Goal: Task Accomplishment & Management: Use online tool/utility

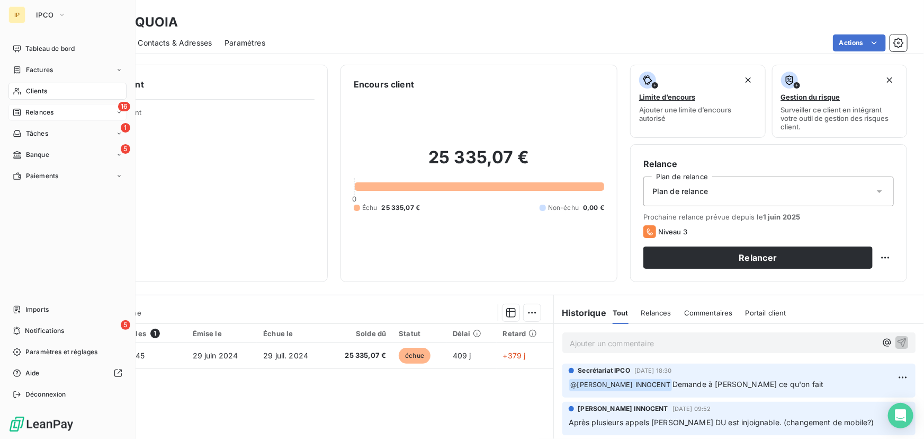
click at [40, 109] on span "Relances" at bounding box center [39, 113] width 28 height 10
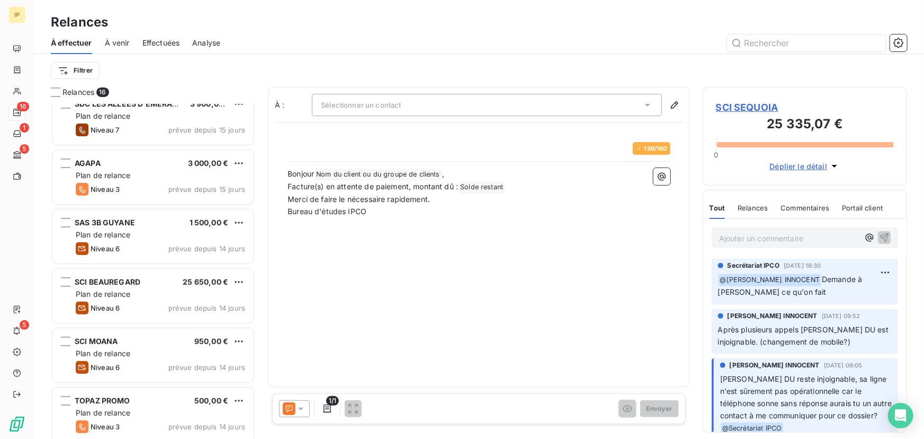
scroll to position [64, 0]
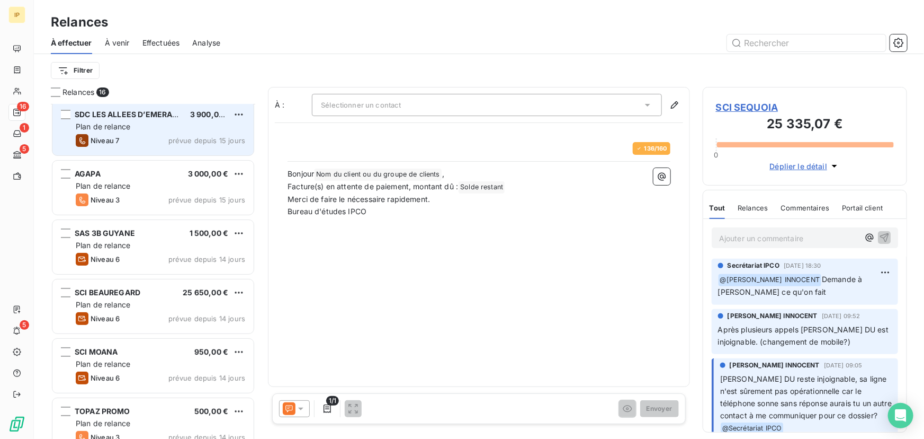
click at [177, 137] on span "prévue depuis 15 jours" at bounding box center [206, 140] width 77 height 8
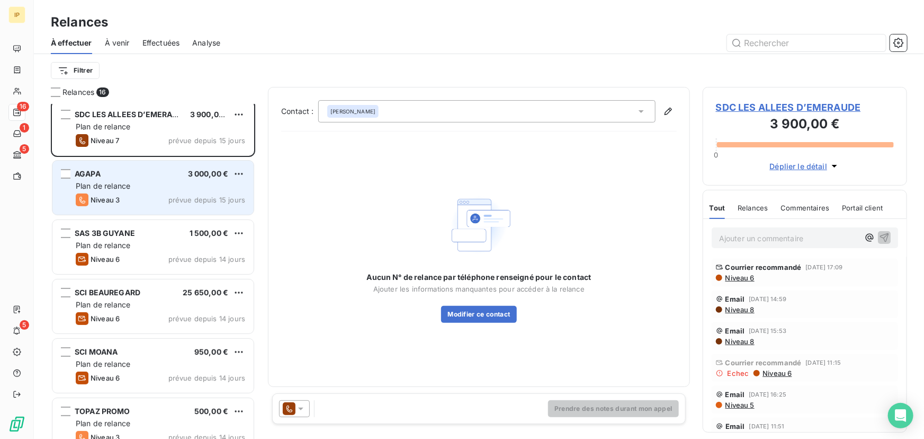
scroll to position [96, 0]
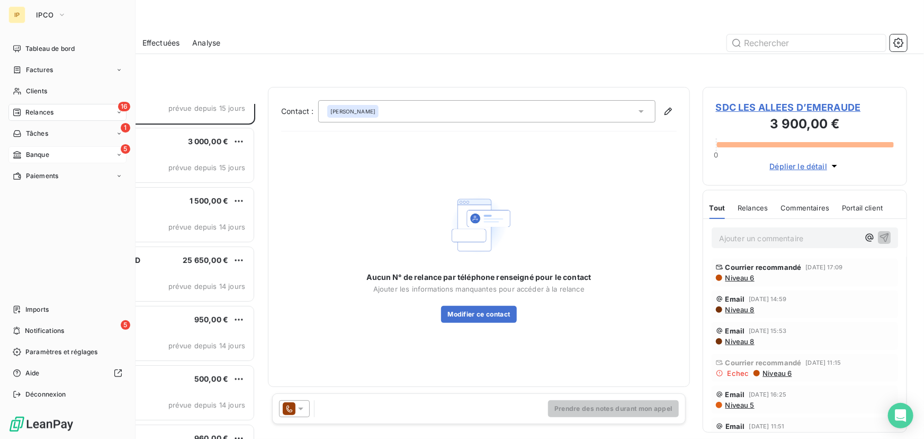
click at [30, 153] on span "Banque" at bounding box center [37, 155] width 23 height 10
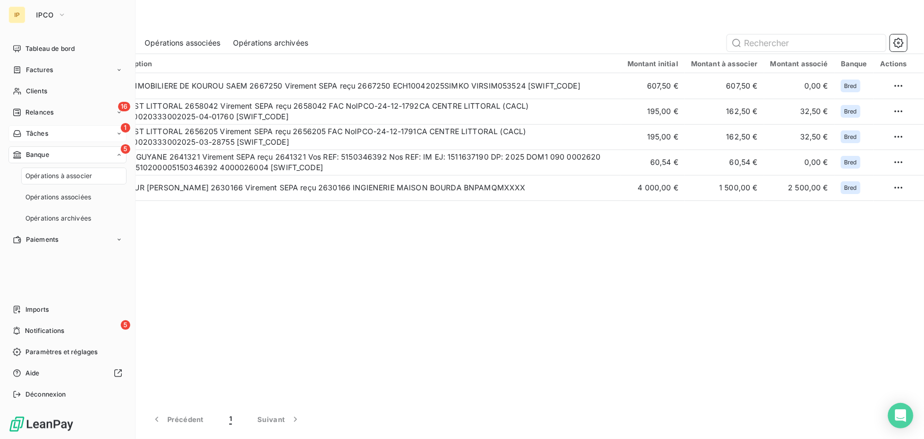
click at [48, 132] on span "Tâches" at bounding box center [37, 134] width 22 height 10
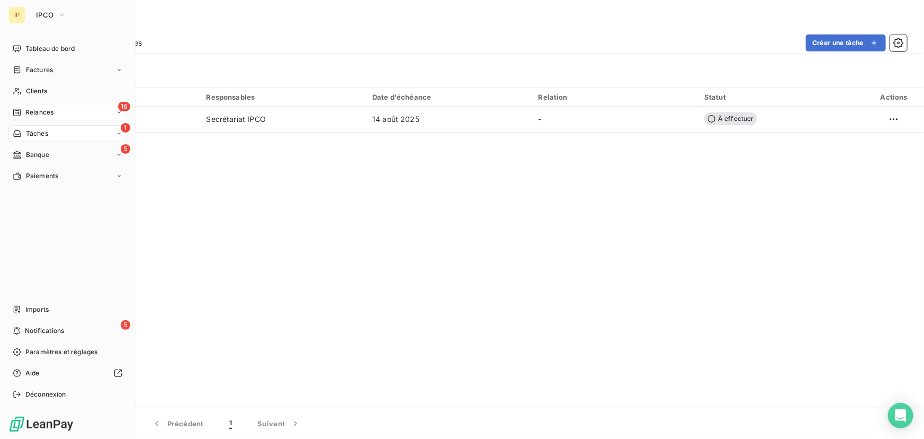
click at [34, 108] on span "Relances" at bounding box center [39, 113] width 28 height 10
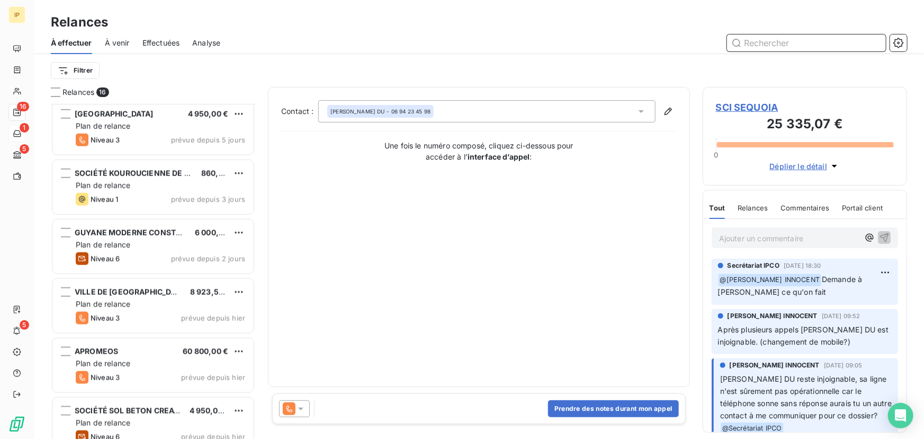
scroll to position [614, 0]
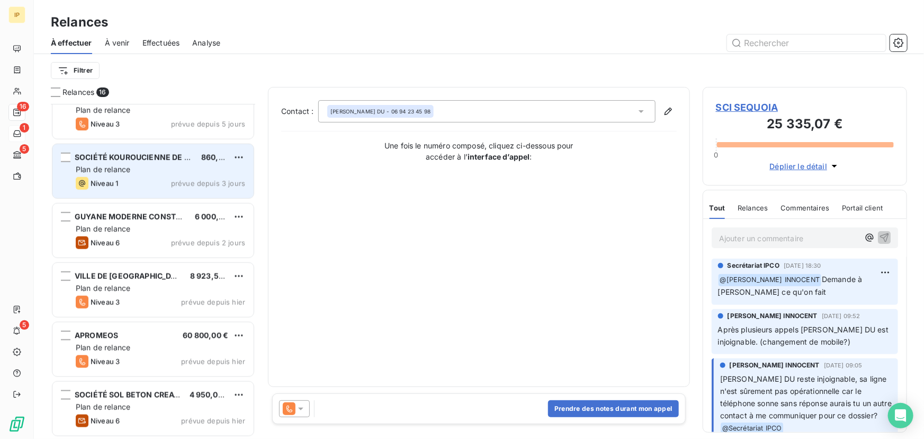
click at [176, 174] on div "Plan de relance" at bounding box center [161, 169] width 170 height 11
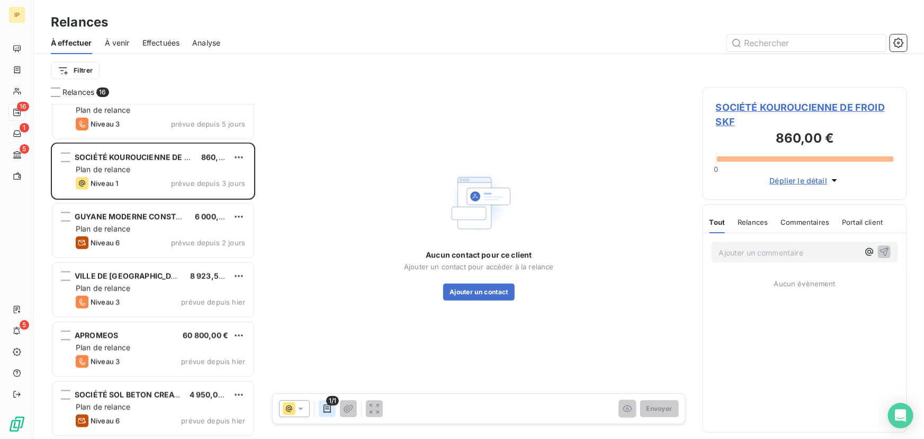
click at [328, 408] on icon "button" at bounding box center [327, 408] width 7 height 8
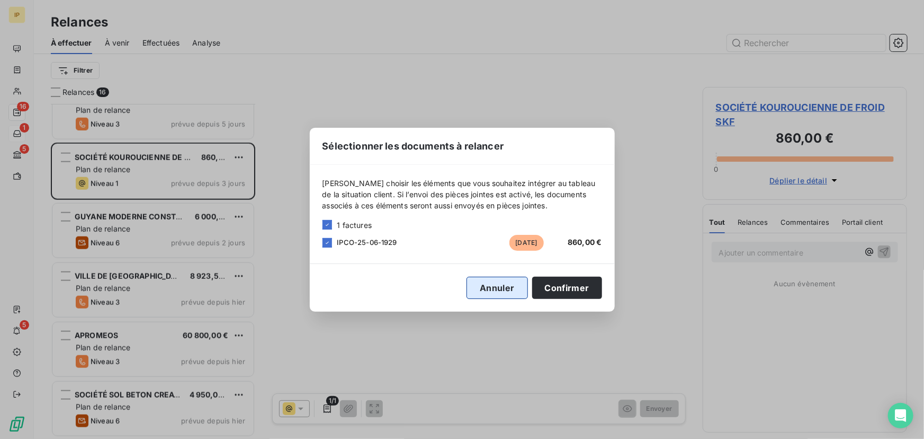
click at [494, 290] on button "Annuler" at bounding box center [497, 287] width 61 height 22
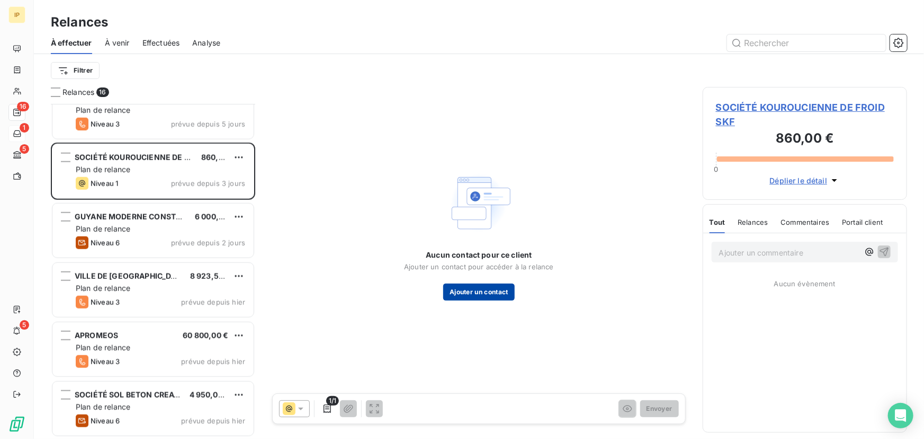
click at [480, 290] on button "Ajouter un contact" at bounding box center [479, 291] width 72 height 17
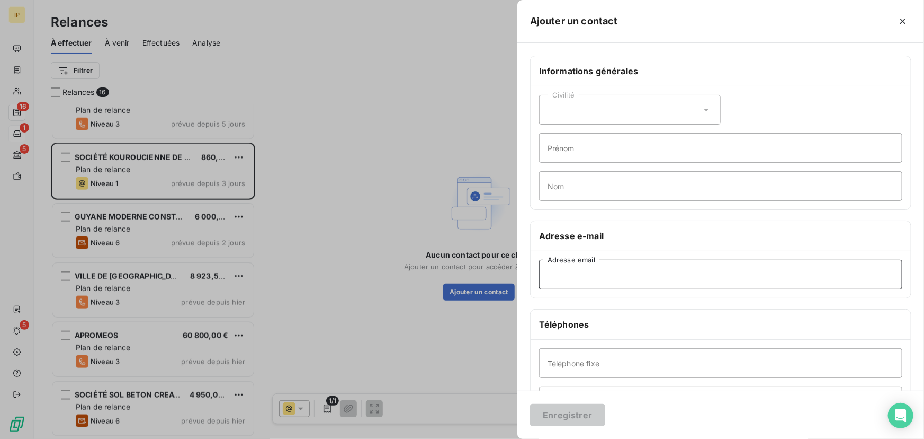
click at [566, 264] on input "Adresse email" at bounding box center [720, 275] width 363 height 30
paste input "[PERSON_NAME][EMAIL_ADDRESS][DOMAIN_NAME]"
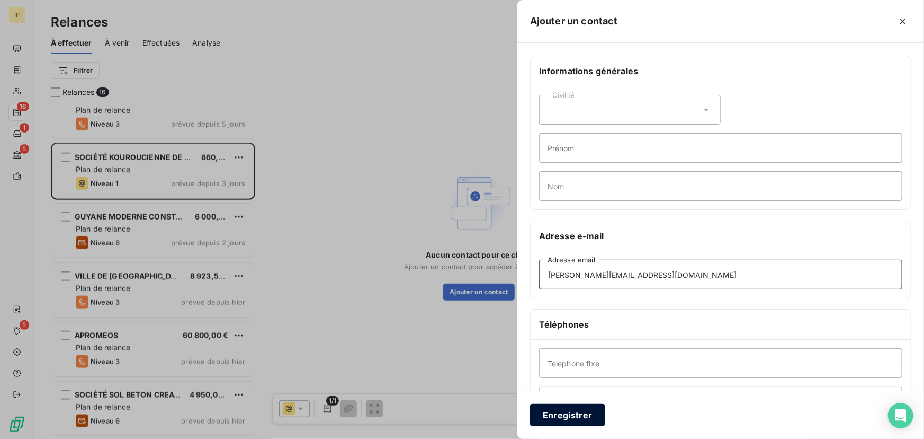
type input "[PERSON_NAME][EMAIL_ADDRESS][DOMAIN_NAME]"
click at [572, 413] on button "Enregistrer" at bounding box center [567, 415] width 75 height 22
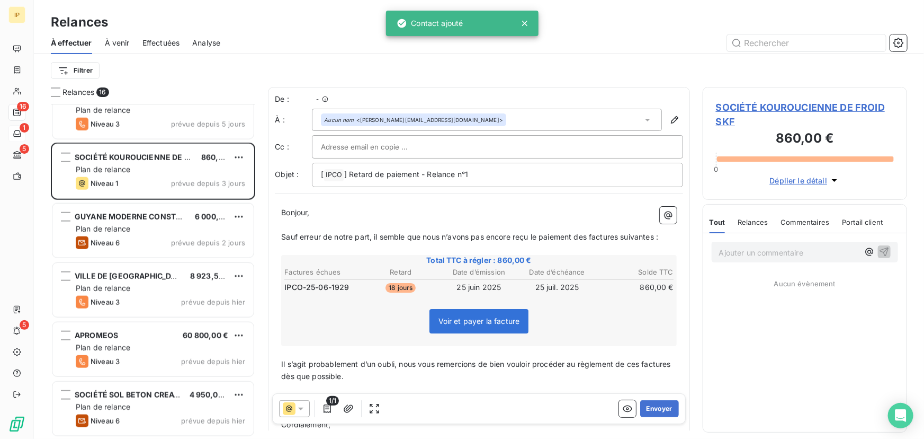
scroll to position [328, 197]
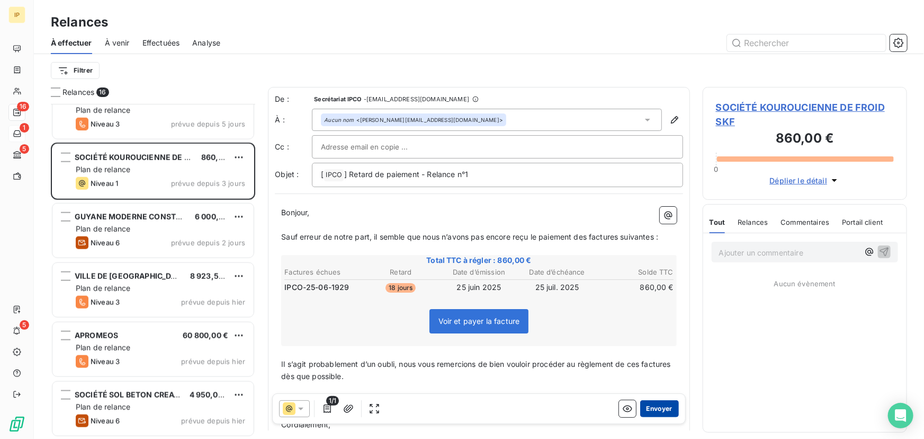
click at [646, 409] on button "Envoyer" at bounding box center [659, 408] width 39 height 17
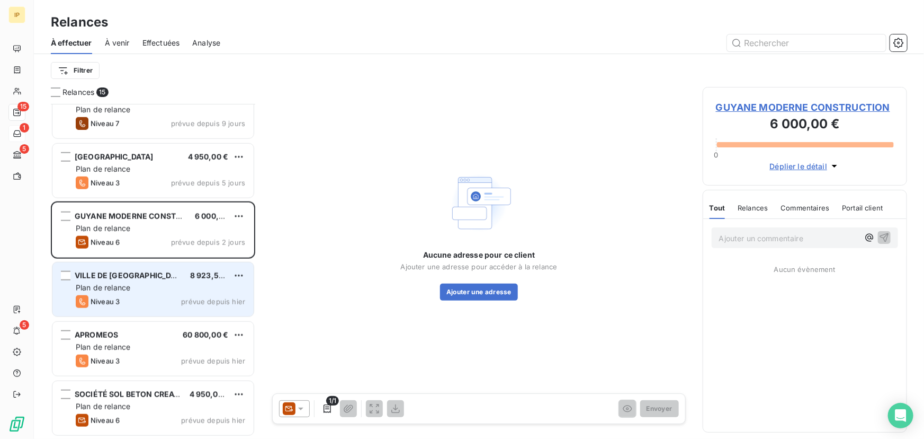
scroll to position [555, 0]
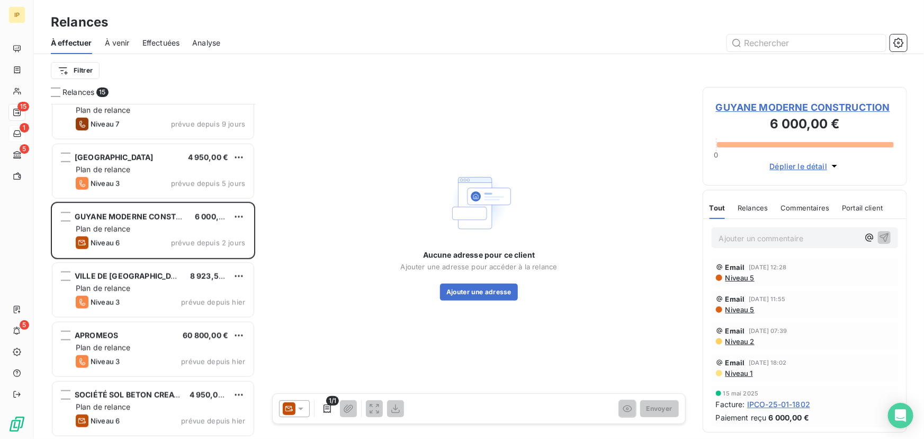
click at [742, 273] on span "Niveau 5" at bounding box center [740, 277] width 30 height 8
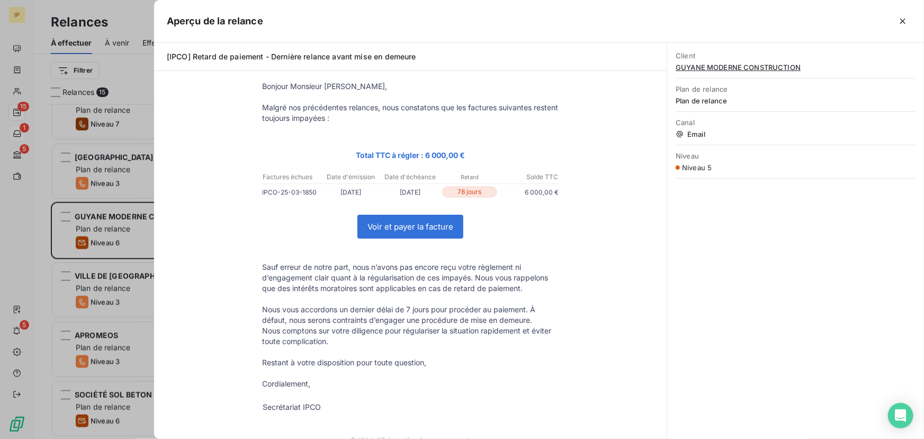
scroll to position [0, 0]
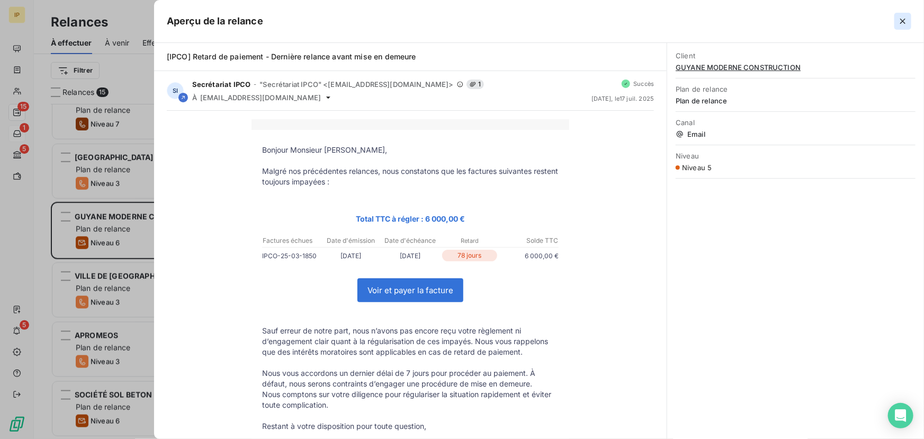
click at [899, 19] on icon "button" at bounding box center [903, 21] width 11 height 11
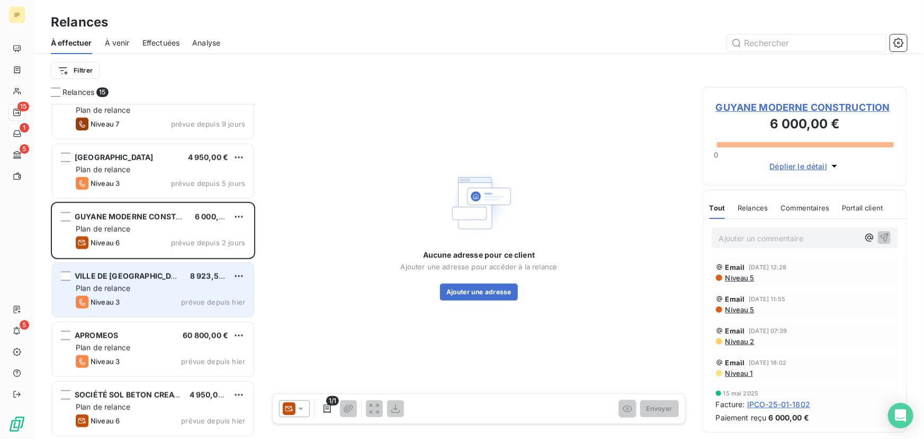
click at [164, 283] on div "Plan de relance" at bounding box center [161, 288] width 170 height 11
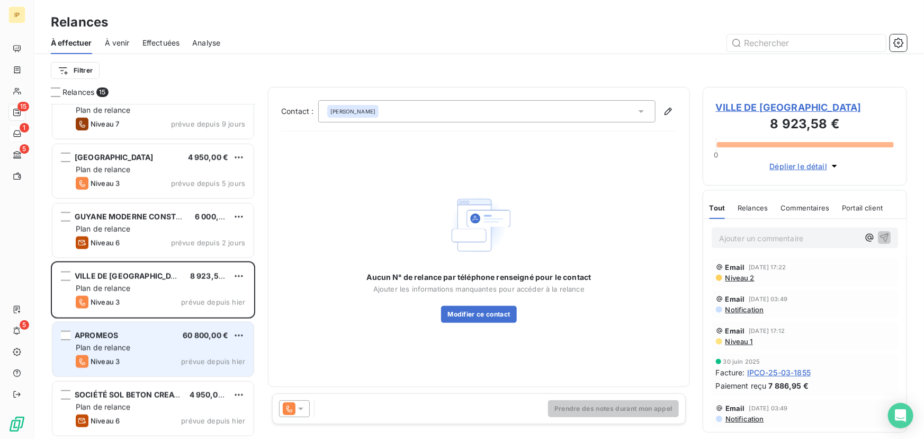
click at [168, 336] on div "APROMEOS 60 800,00 €" at bounding box center [161, 336] width 170 height 10
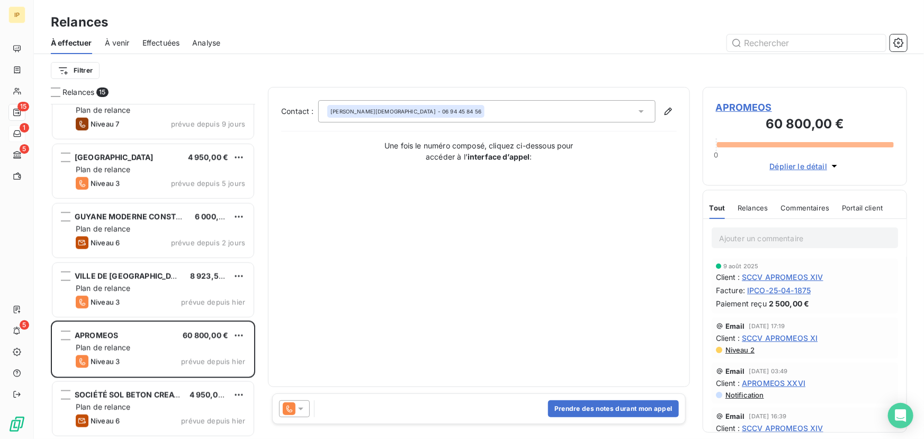
click at [300, 408] on icon at bounding box center [300, 408] width 5 height 3
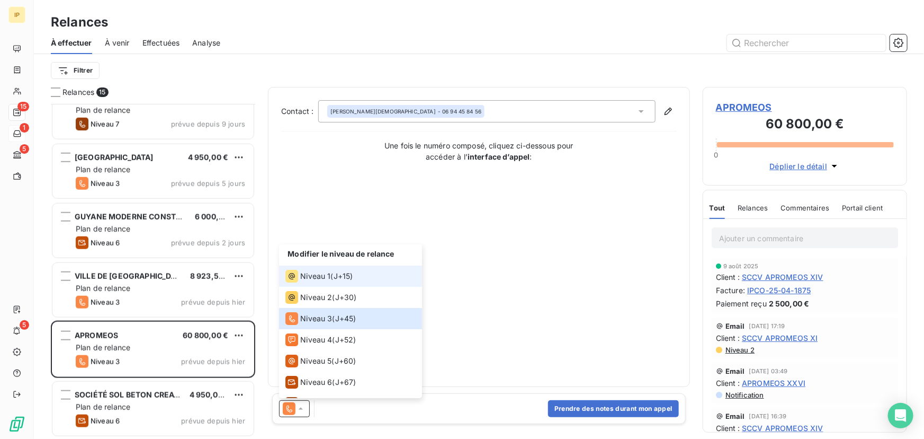
click at [336, 279] on span "J+15 )" at bounding box center [344, 276] width 20 height 11
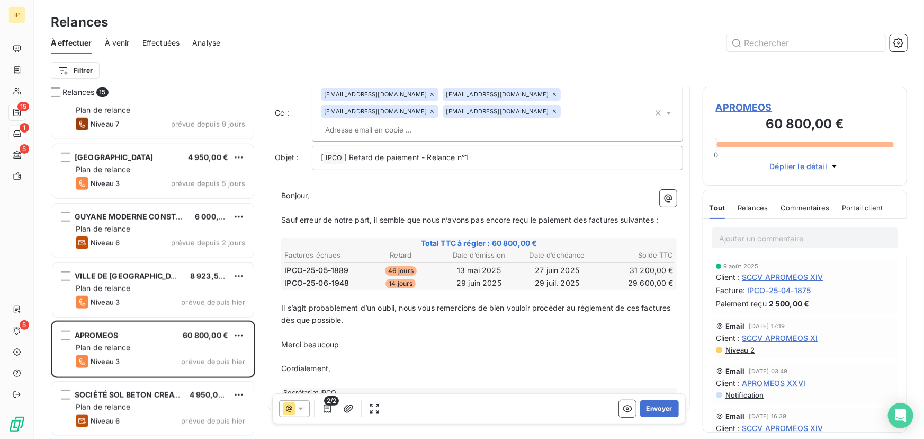
scroll to position [57, 0]
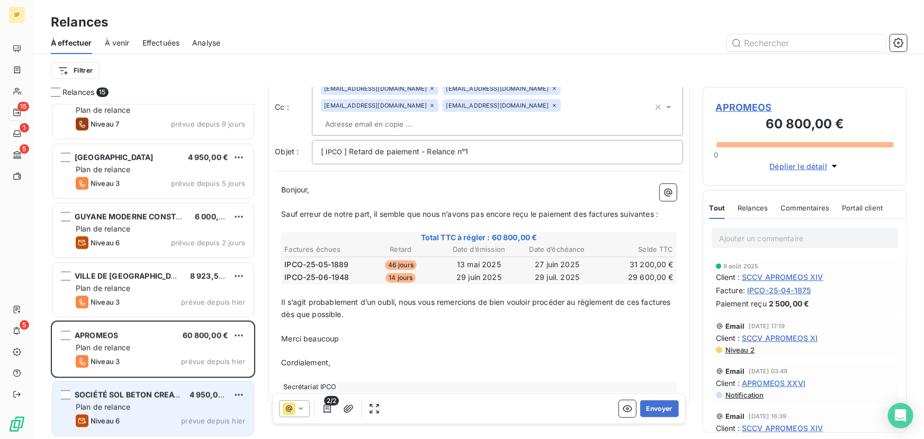
click at [157, 390] on span "SOCIÉTÉ SOL BETON CREATIF" at bounding box center [130, 394] width 111 height 9
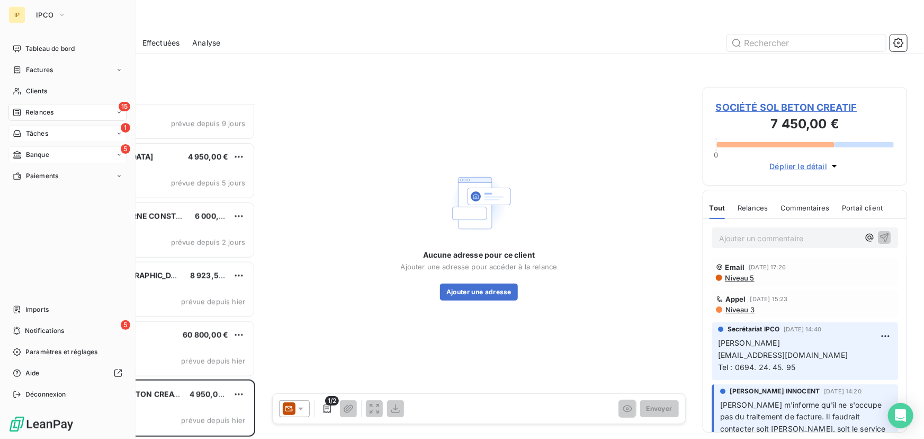
click at [35, 151] on span "Banque" at bounding box center [37, 155] width 23 height 10
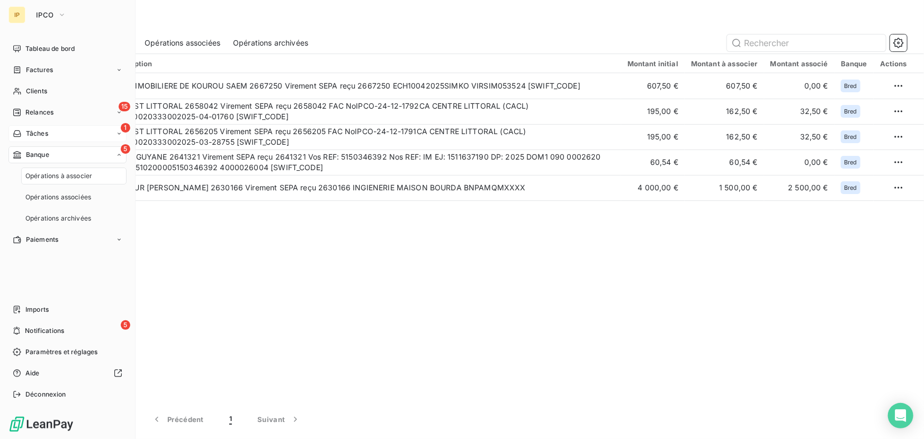
click at [40, 140] on div "1 Tâches" at bounding box center [67, 133] width 118 height 17
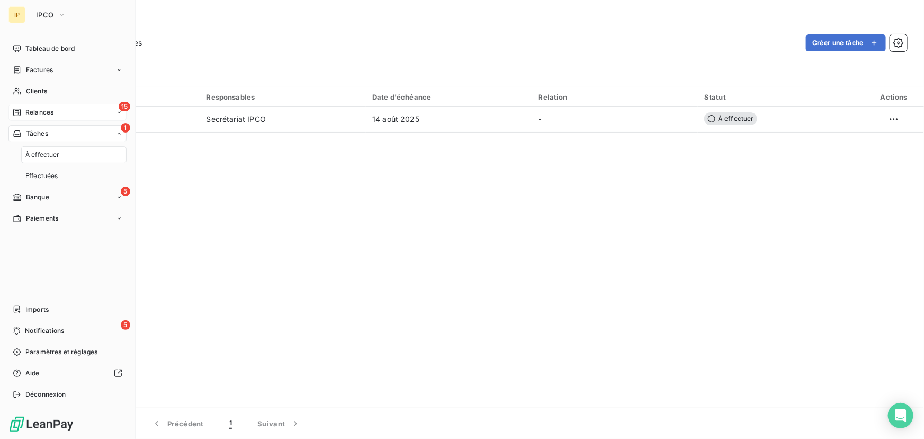
click at [56, 112] on div "15 Relances" at bounding box center [67, 112] width 118 height 17
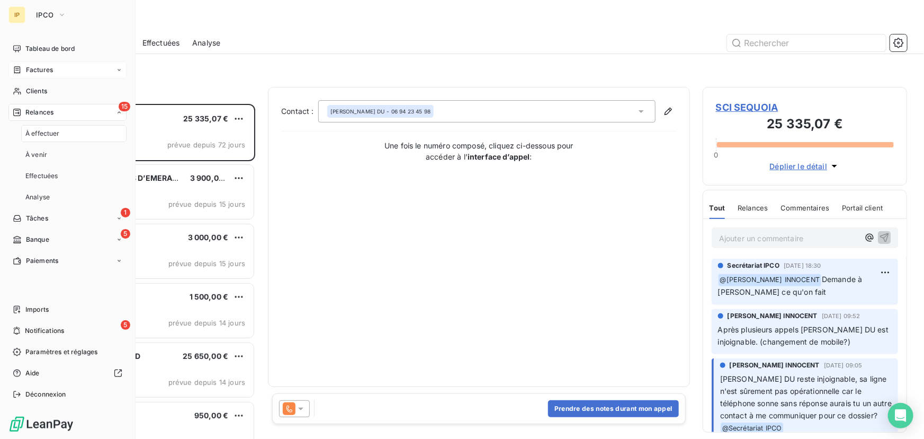
scroll to position [328, 197]
click at [53, 47] on span "Tableau de bord" at bounding box center [49, 49] width 49 height 10
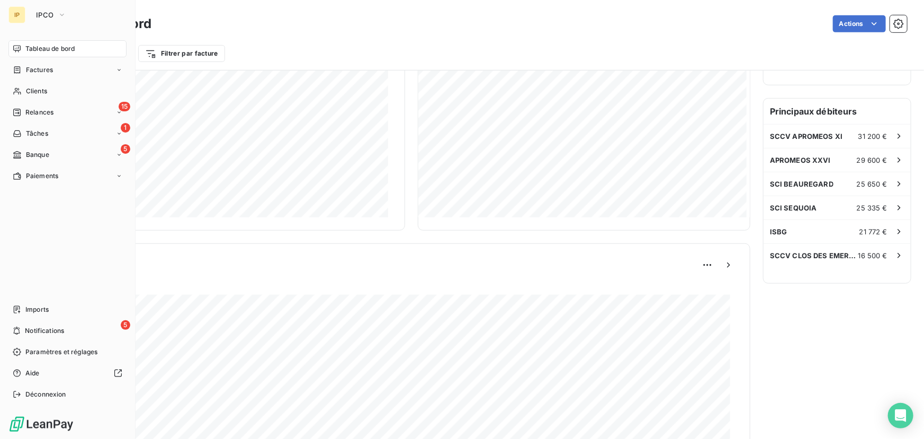
scroll to position [272, 0]
